Goal: Task Accomplishment & Management: Use online tool/utility

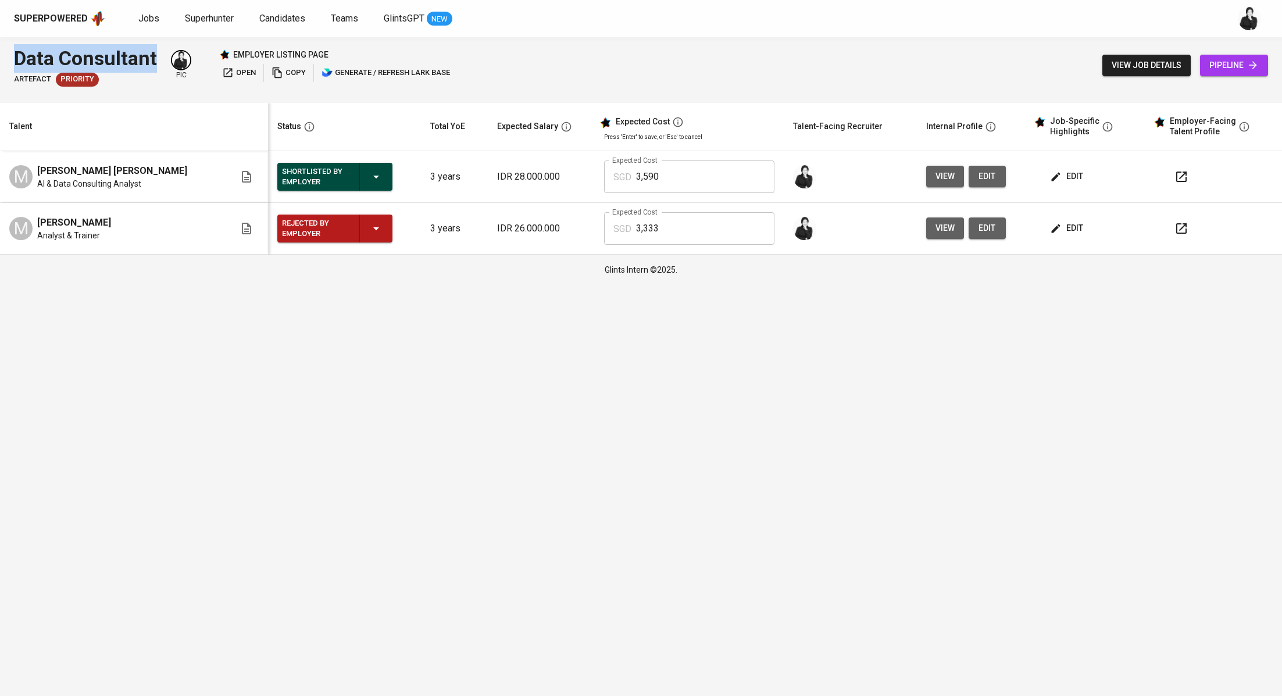
click at [150, 15] on span "Jobs" at bounding box center [148, 18] width 21 height 11
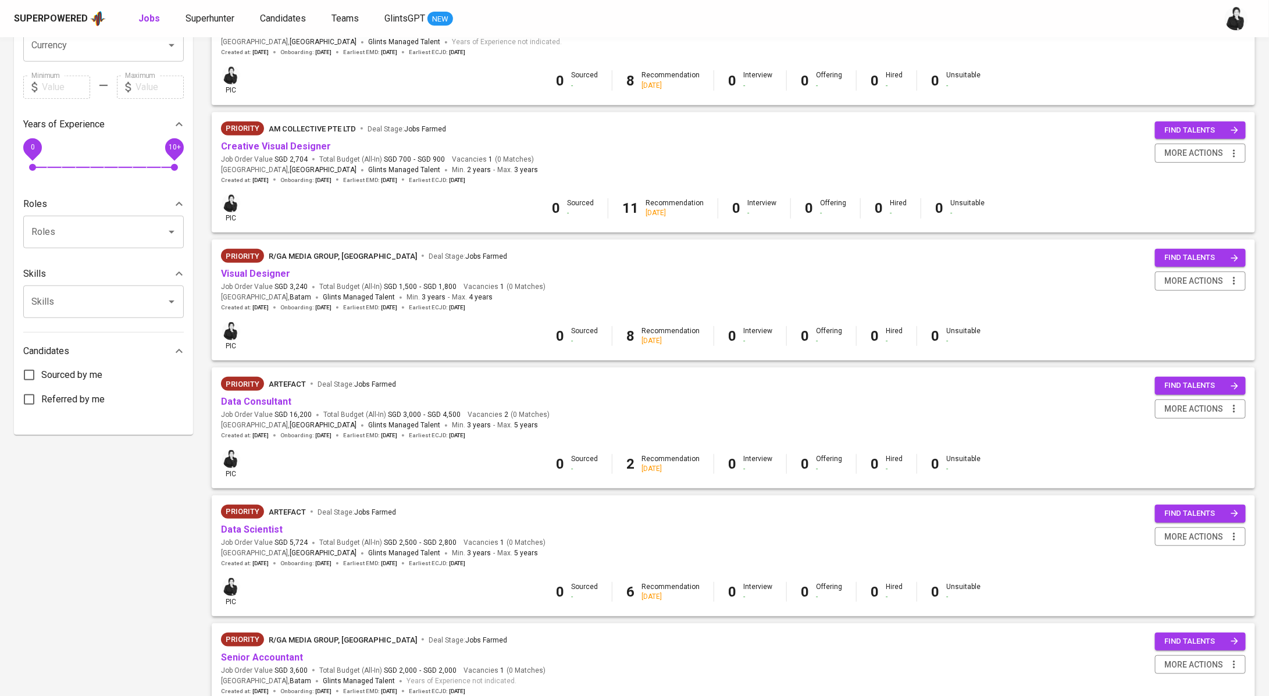
scroll to position [318, 0]
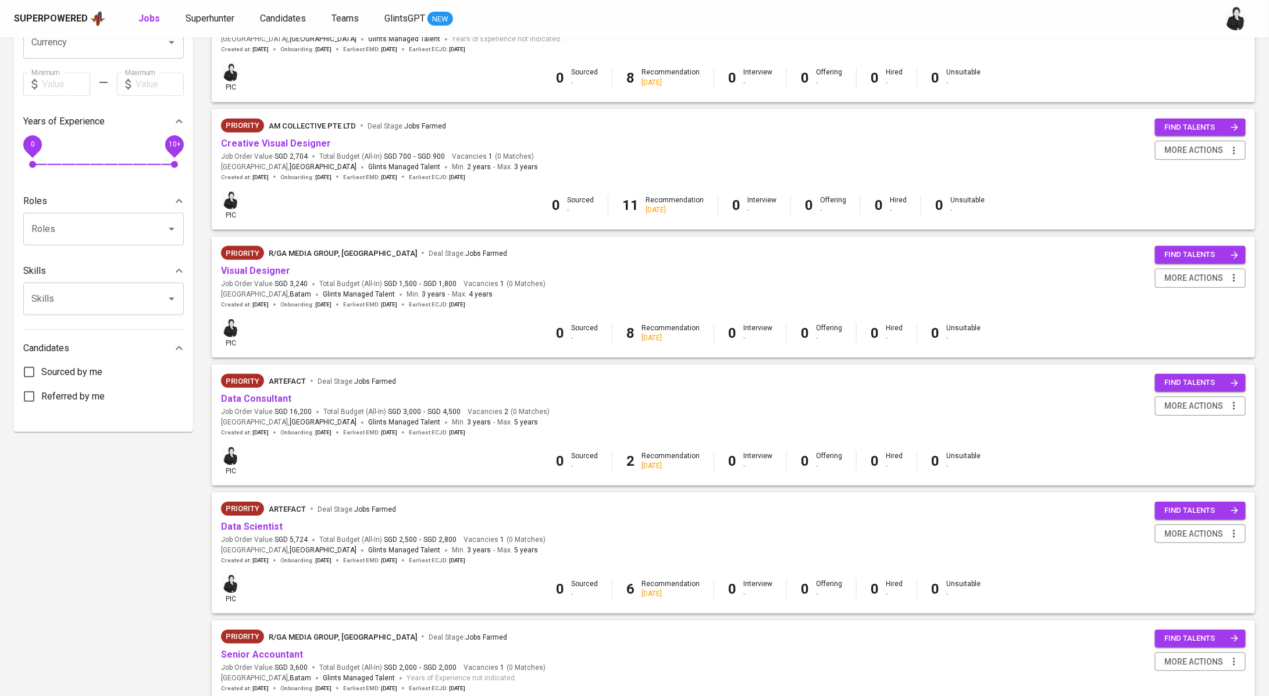
click at [280, 529] on div "Data Scientist" at bounding box center [383, 526] width 324 height 13
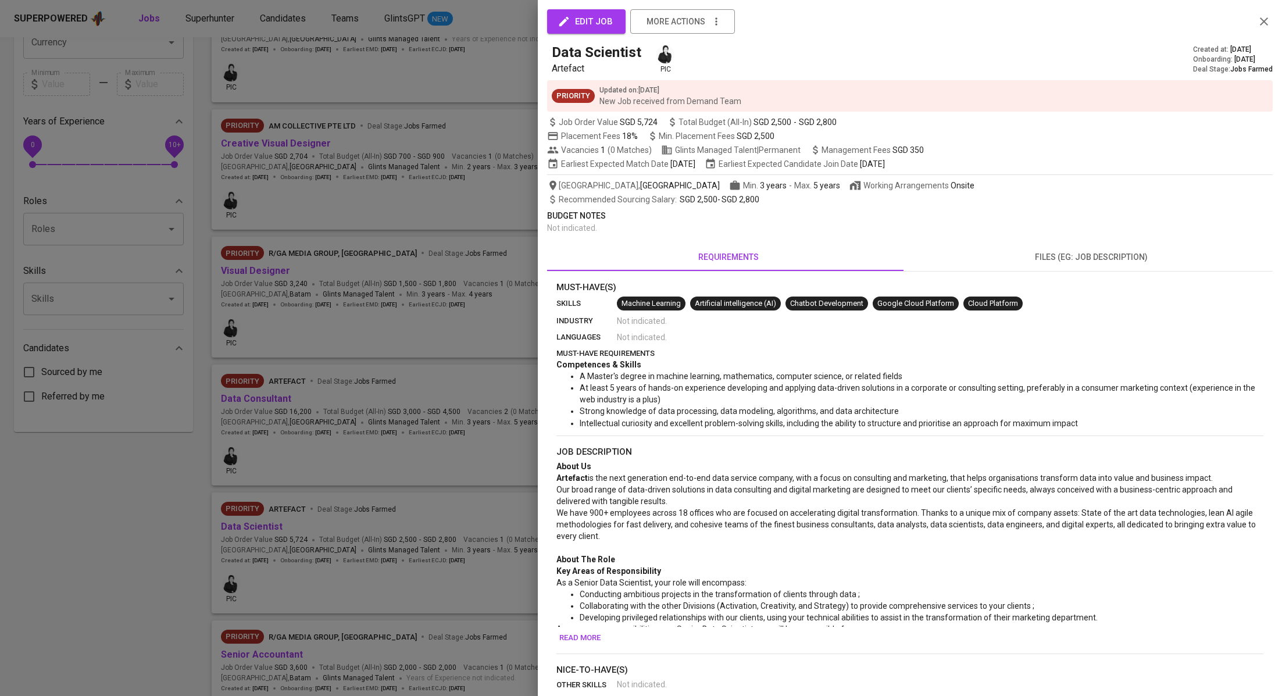
click at [265, 529] on div at bounding box center [641, 348] width 1282 height 696
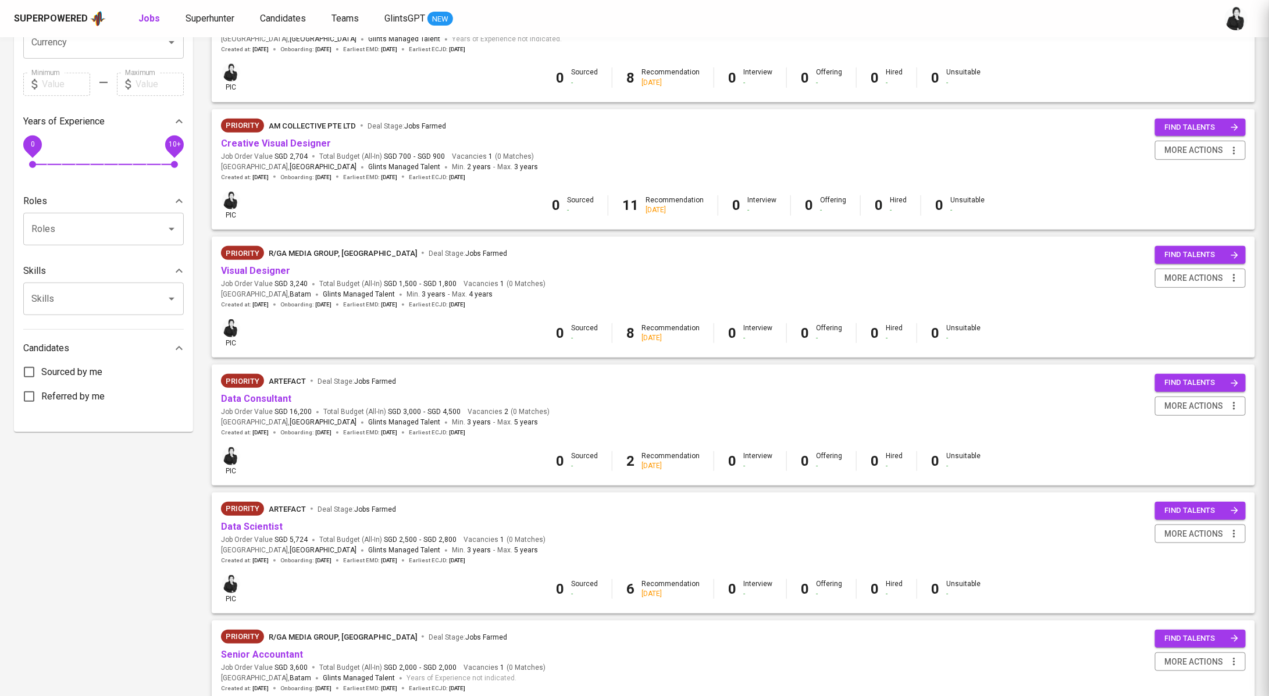
click at [265, 529] on link "Data Scientist" at bounding box center [252, 526] width 62 height 11
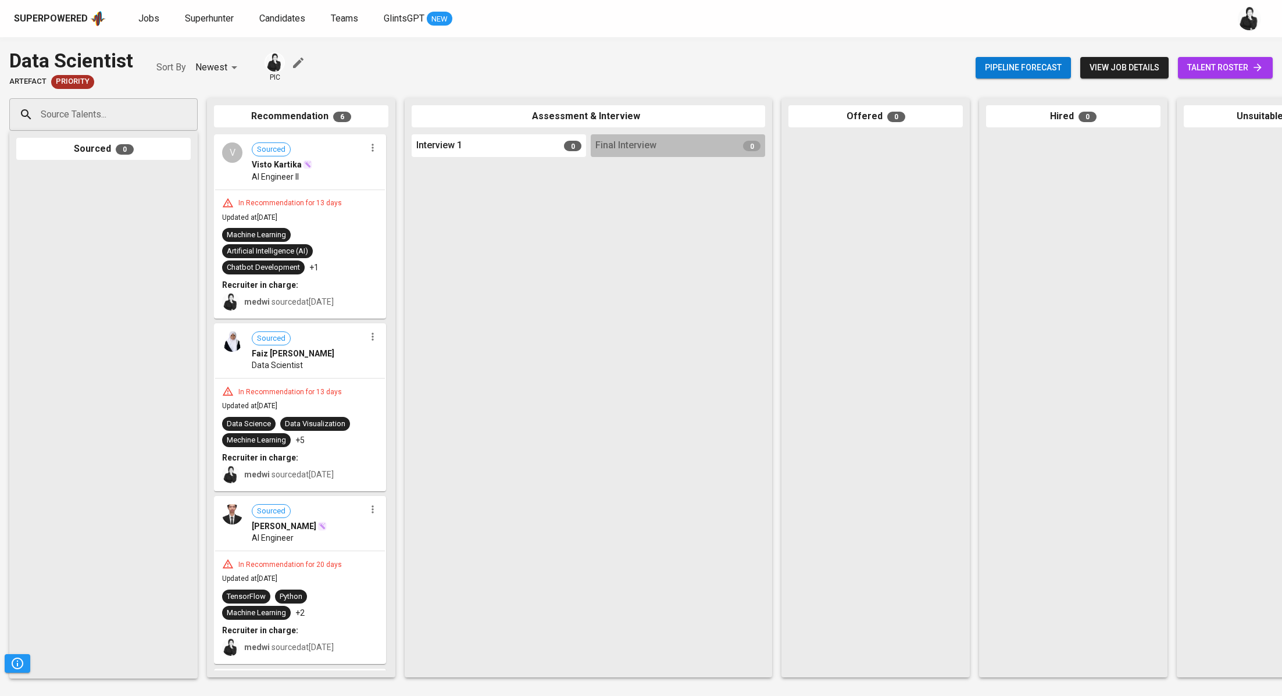
click at [1203, 83] on div "Pipeline forecast view job details talent roster" at bounding box center [1124, 68] width 297 height 42
click at [1230, 67] on span "talent roster" at bounding box center [1225, 67] width 76 height 15
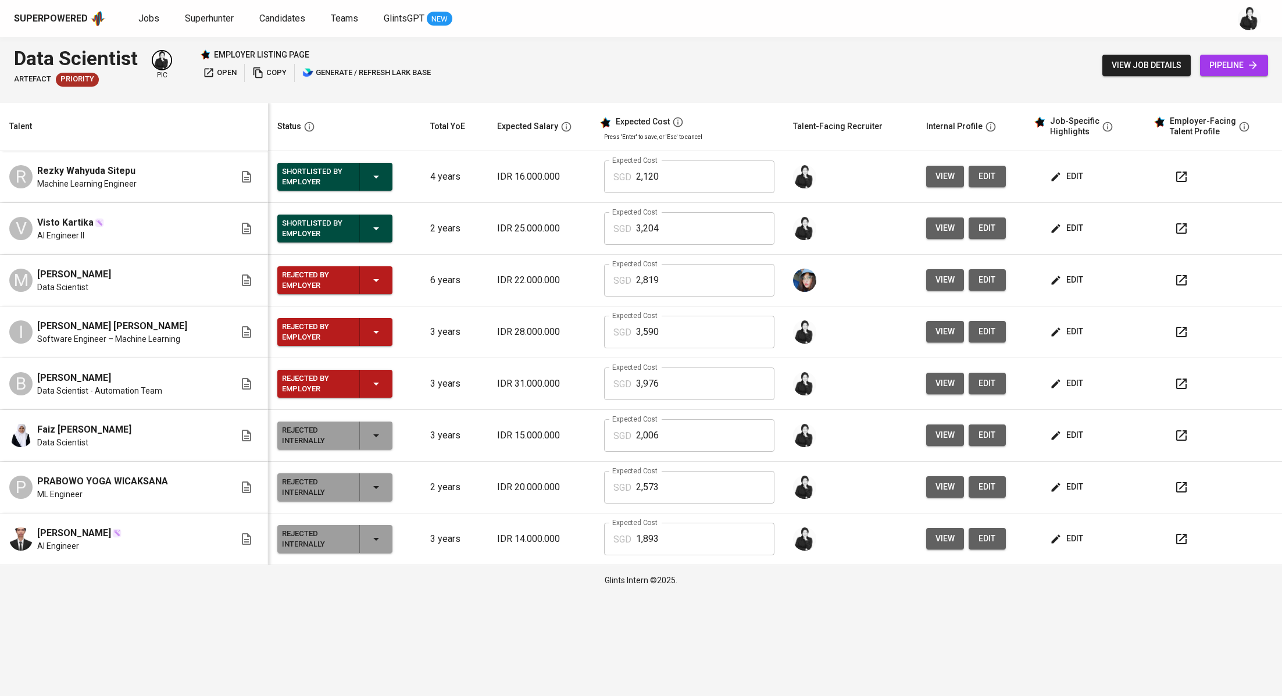
click at [1182, 176] on icon "button" at bounding box center [1182, 177] width 14 height 14
drag, startPoint x: 148, startPoint y: 169, endPoint x: 29, endPoint y: 169, distance: 118.6
click at [29, 169] on div "R [PERSON_NAME] Sitepu Machine Learning Engineer" at bounding box center [122, 177] width 226 height 26
copy span "Rezky Wahyuda Sitepu"
drag, startPoint x: 143, startPoint y: 63, endPoint x: 0, endPoint y: 58, distance: 143.1
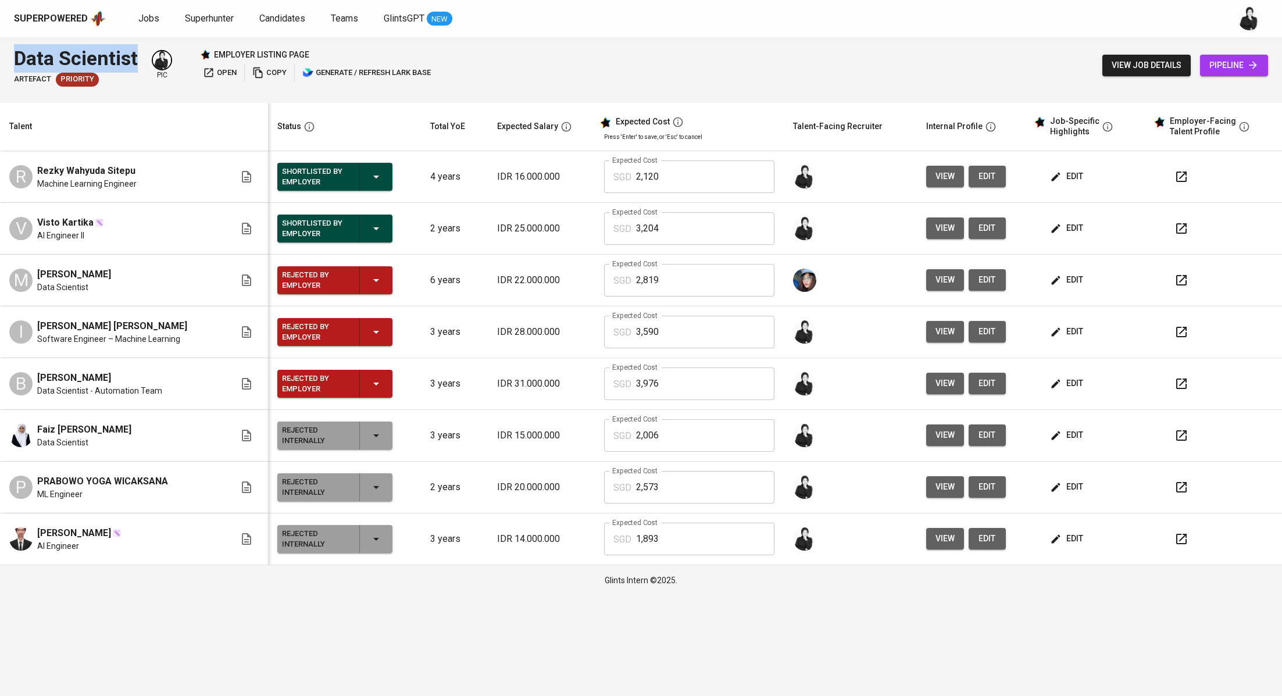
click at [0, 58] on div "Data Scientist Artefact Priority pic employer listing page open copy generate /…" at bounding box center [641, 65] width 1282 height 56
copy div "Data Scientist"
drag, startPoint x: 146, startPoint y: 172, endPoint x: 37, endPoint y: 170, distance: 108.8
click at [37, 170] on div "R [PERSON_NAME] Sitepu Machine Learning Engineer" at bounding box center [122, 177] width 226 height 26
copy span "Rezky Wahyuda Sitepu"
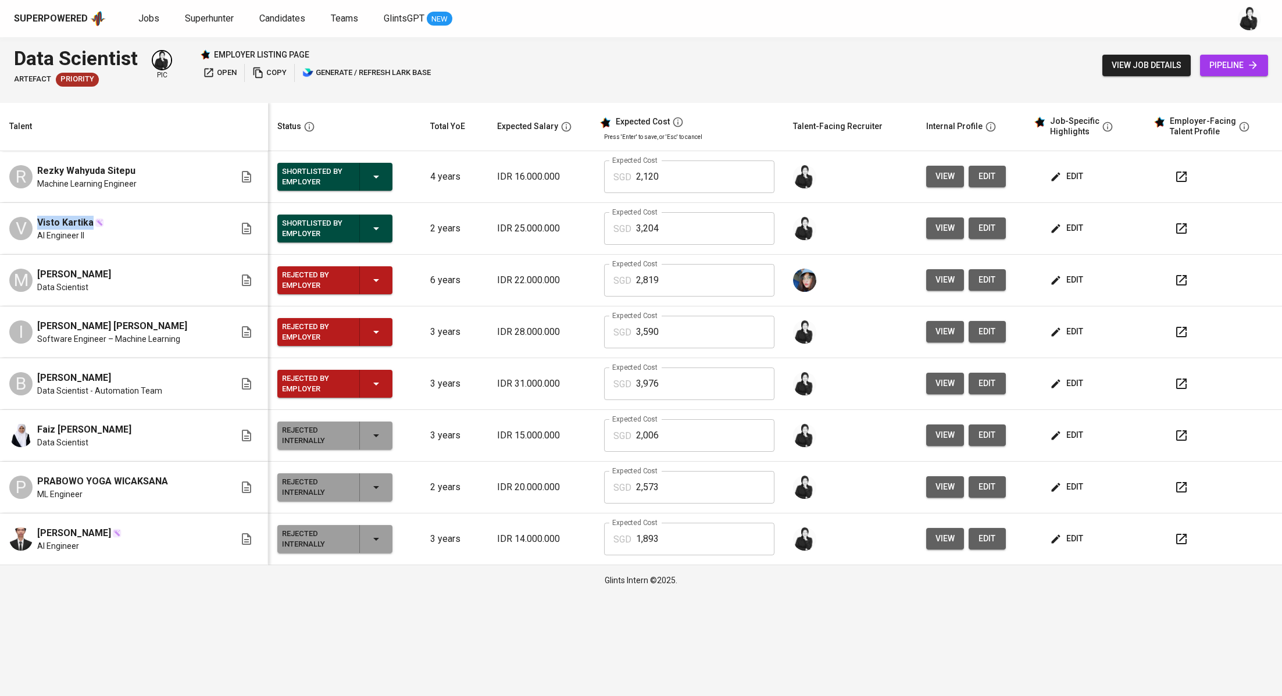
drag, startPoint x: 91, startPoint y: 222, endPoint x: 25, endPoint y: 221, distance: 65.7
click at [25, 221] on div "V Visto Kartika AI Engineer II" at bounding box center [122, 229] width 226 height 26
copy span "Visto Kartika"
click at [151, 20] on span "Jobs" at bounding box center [148, 18] width 21 height 11
